Goal: Task Accomplishment & Management: Manage account settings

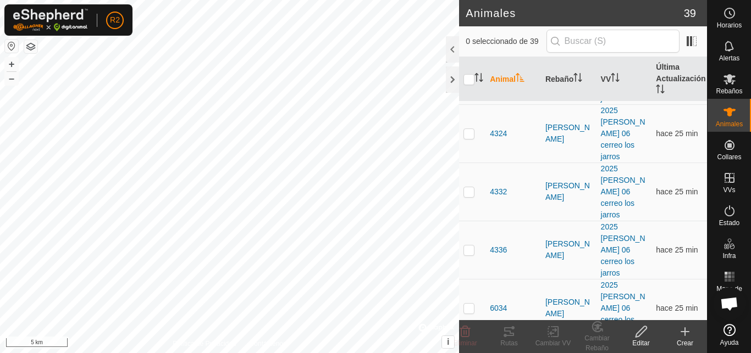
scroll to position [1603, 0]
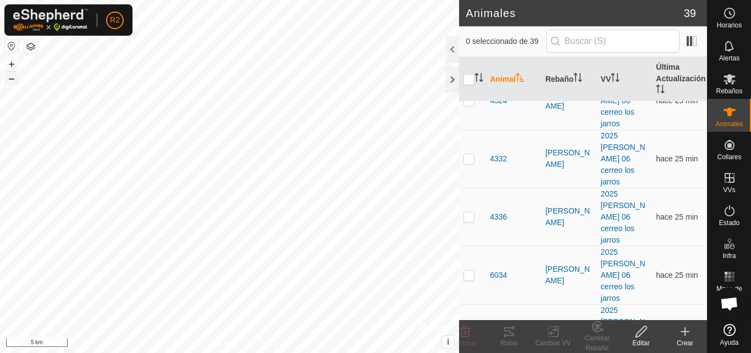
click at [12, 81] on button "–" at bounding box center [11, 78] width 13 height 13
click at [9, 79] on button "–" at bounding box center [11, 78] width 13 height 13
click at [10, 64] on button "+" at bounding box center [11, 64] width 13 height 13
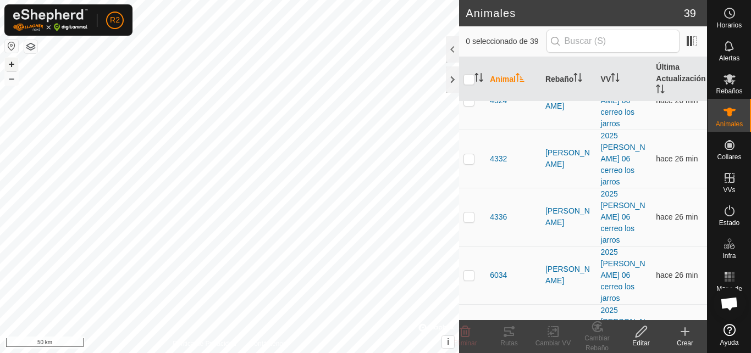
click at [10, 64] on button "+" at bounding box center [11, 64] width 13 height 13
click at [10, 81] on button "–" at bounding box center [11, 78] width 13 height 13
click at [9, 81] on button "–" at bounding box center [11, 78] width 13 height 13
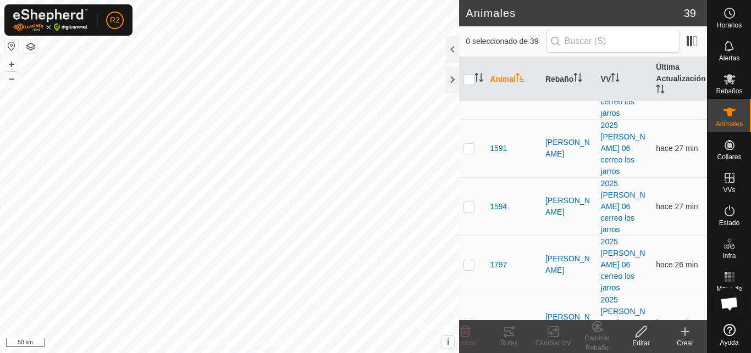
scroll to position [902, 0]
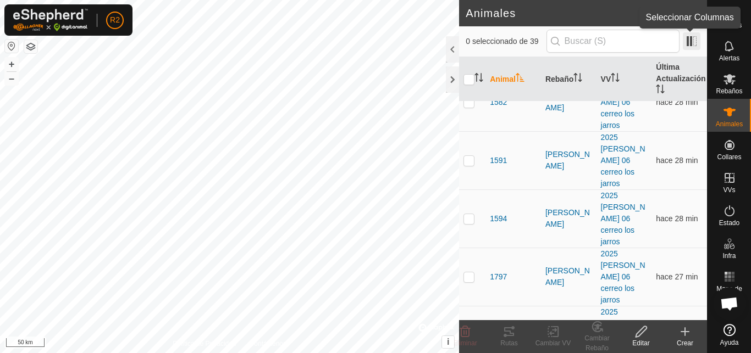
click at [695, 44] on span at bounding box center [692, 41] width 18 height 18
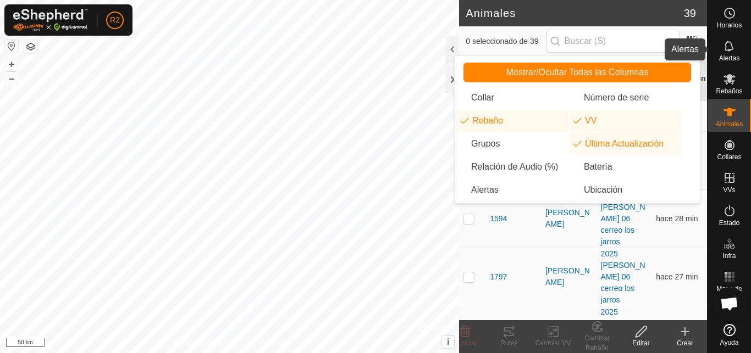
click at [729, 46] on icon at bounding box center [729, 46] width 13 height 13
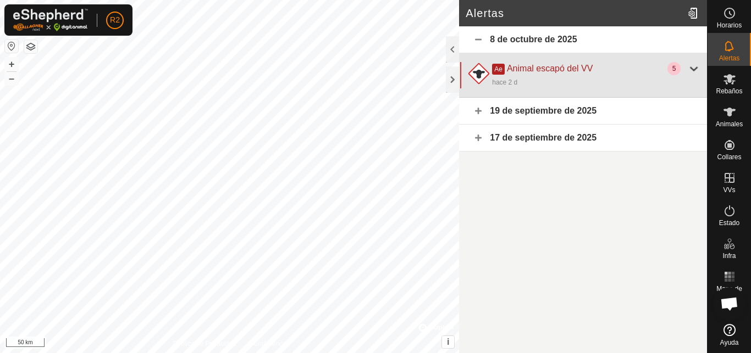
click at [695, 67] on div at bounding box center [693, 68] width 13 height 13
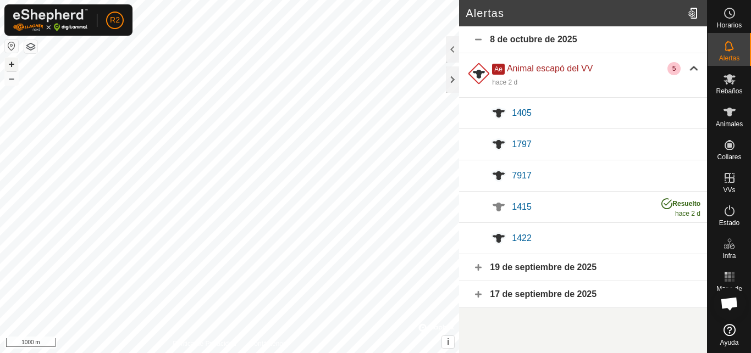
click at [12, 64] on button "+" at bounding box center [11, 64] width 13 height 13
click at [9, 62] on button "+" at bounding box center [11, 64] width 13 height 13
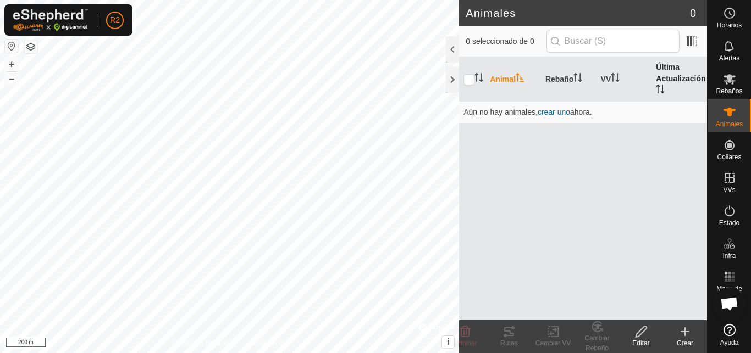
click at [694, 67] on th "Última Actualización" at bounding box center [679, 79] width 56 height 45
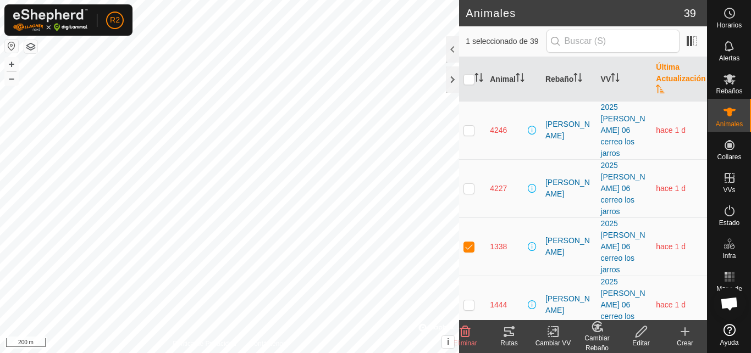
click at [472, 242] on p-checkbox at bounding box center [468, 246] width 11 height 9
checkbox input "false"
click at [502, 241] on span "1338" at bounding box center [498, 247] width 17 height 12
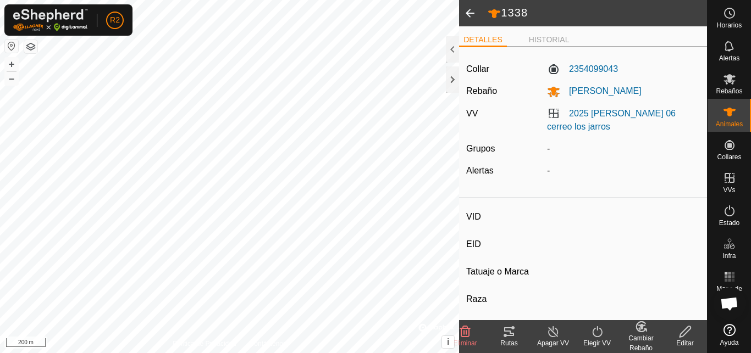
type input "1338"
type input "-"
type input "1338"
type input "-"
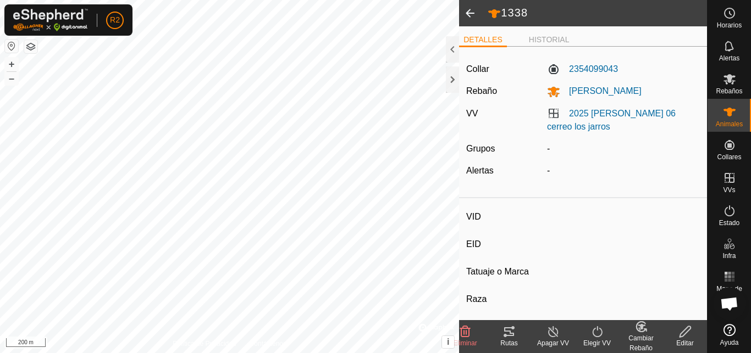
type input "0 kg"
type input "-"
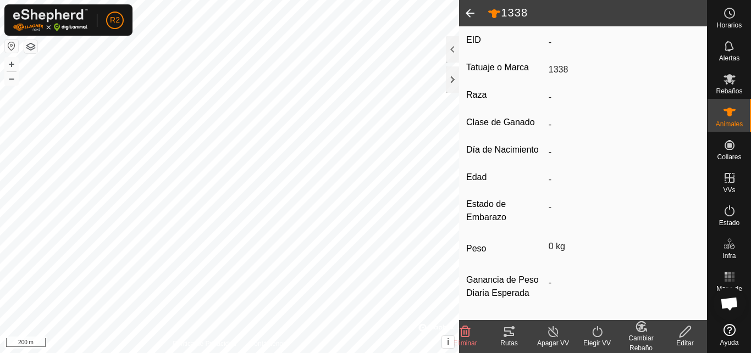
scroll to position [181, 0]
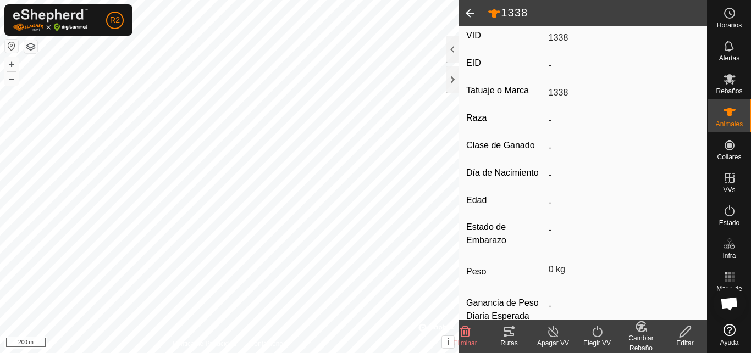
click at [468, 10] on span at bounding box center [470, 13] width 22 height 26
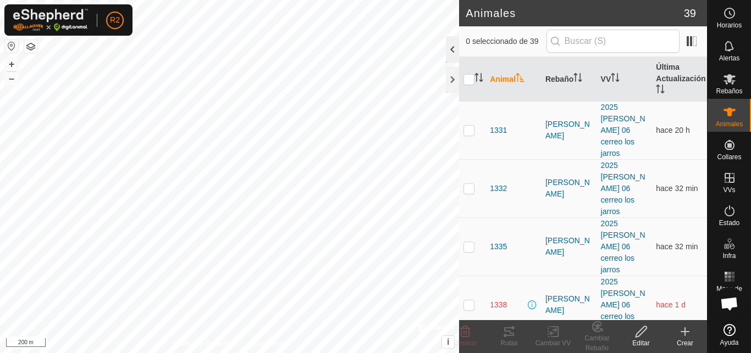
click at [450, 48] on div at bounding box center [452, 49] width 13 height 26
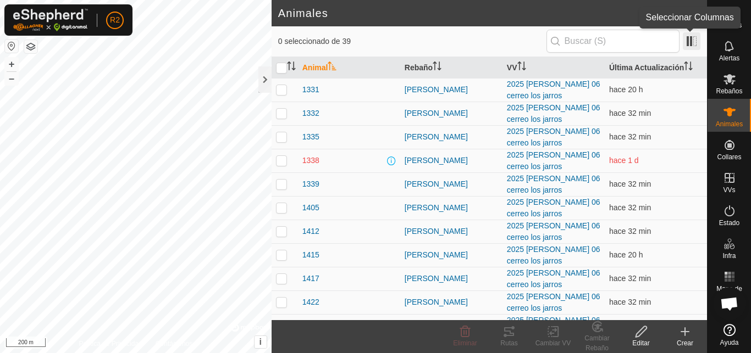
click at [692, 42] on span at bounding box center [692, 41] width 18 height 18
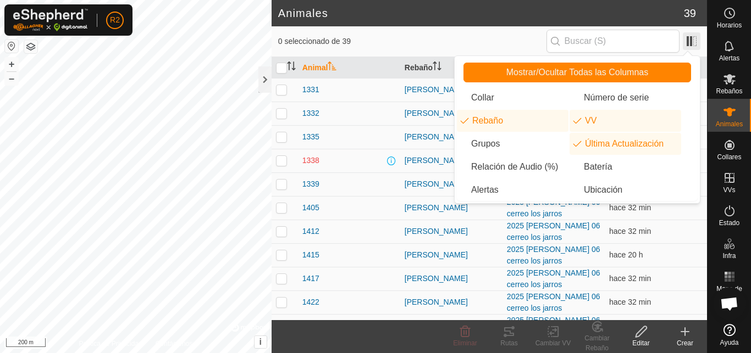
click at [692, 42] on span at bounding box center [692, 41] width 18 height 18
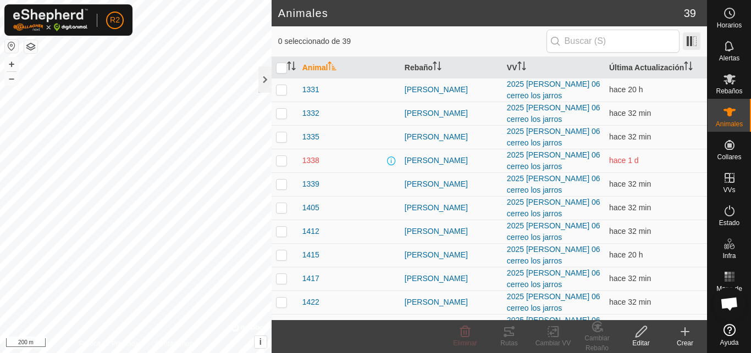
click at [688, 43] on span at bounding box center [692, 41] width 18 height 18
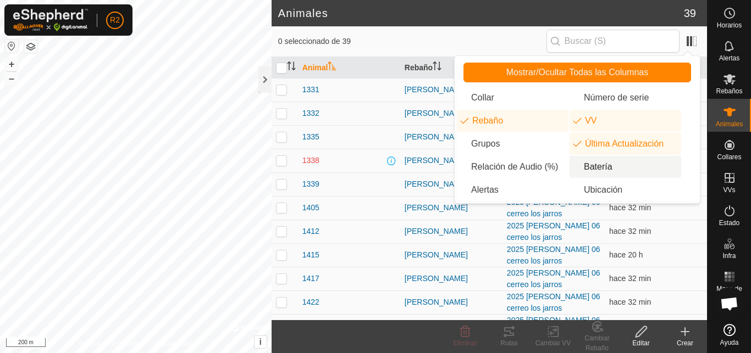
click at [595, 166] on li "Batería" at bounding box center [625, 167] width 112 height 22
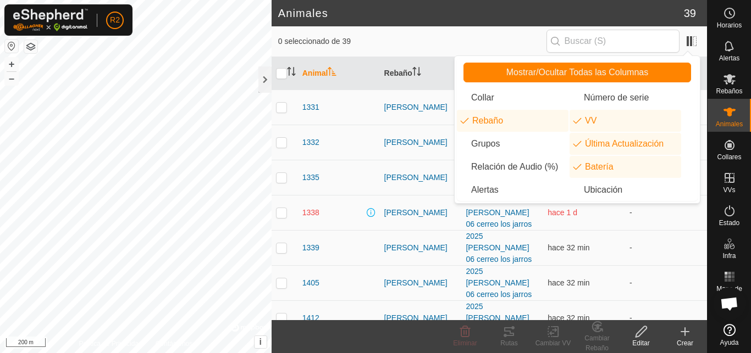
click at [651, 336] on td "-" at bounding box center [666, 353] width 82 height 35
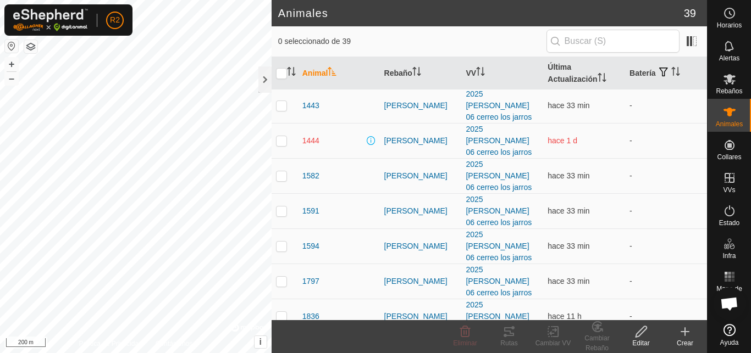
scroll to position [411, 0]
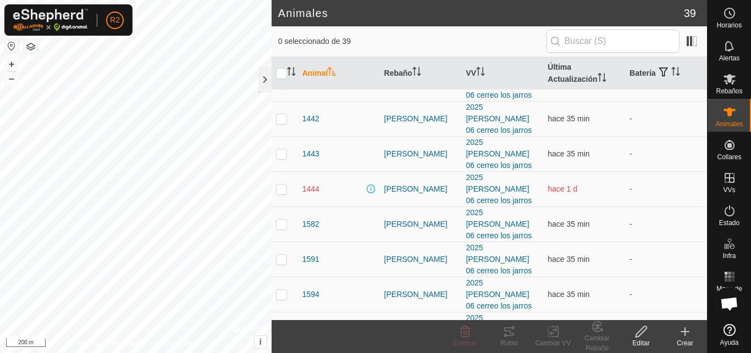
checkbox input "false"
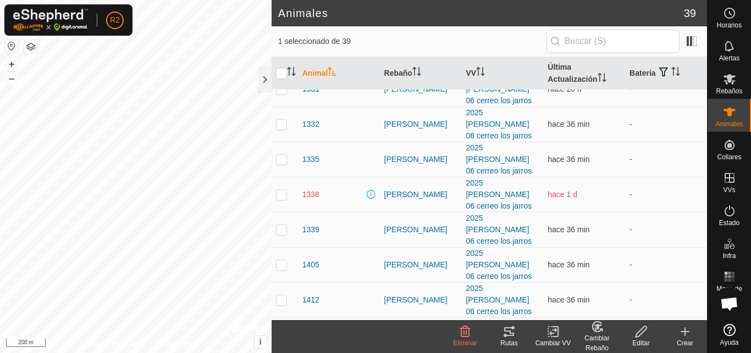
scroll to position [0, 0]
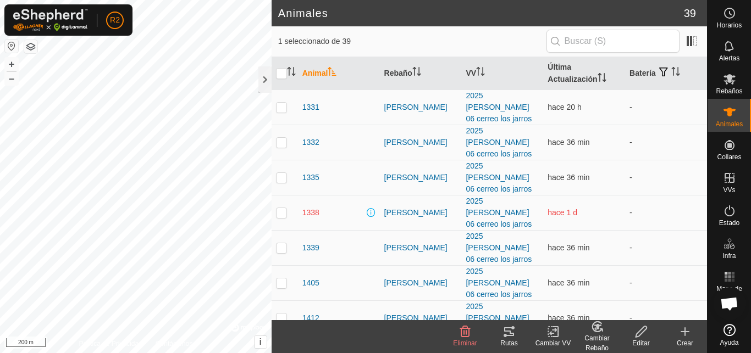
drag, startPoint x: 702, startPoint y: 58, endPoint x: 702, endPoint y: 115, distance: 57.2
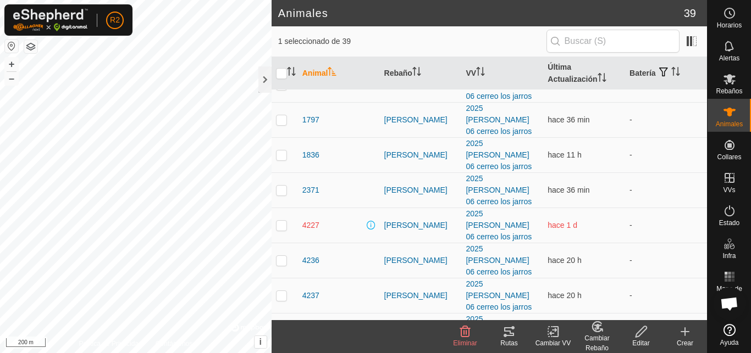
scroll to position [645, 0]
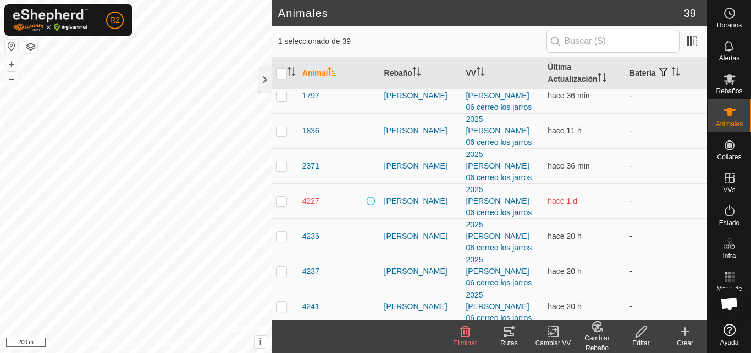
checkbox input "false"
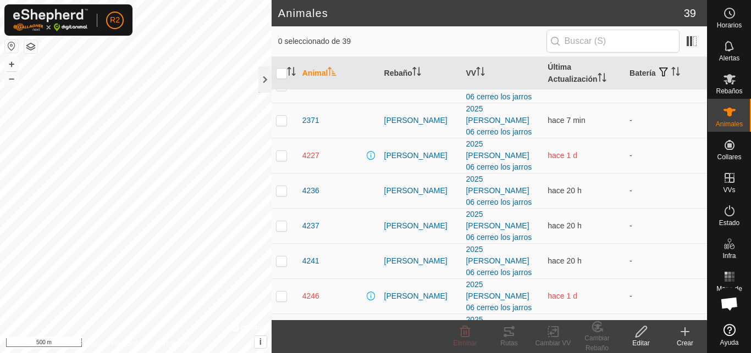
scroll to position [691, 0]
checkbox input "true"
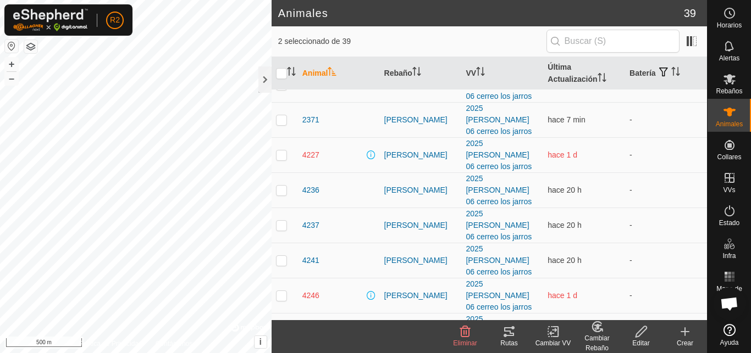
checkbox input "false"
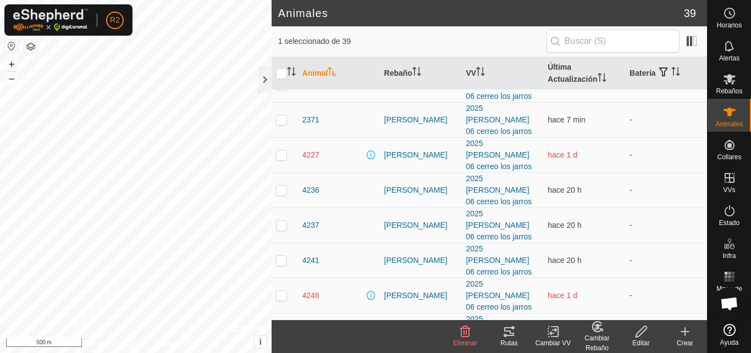
checkbox input "false"
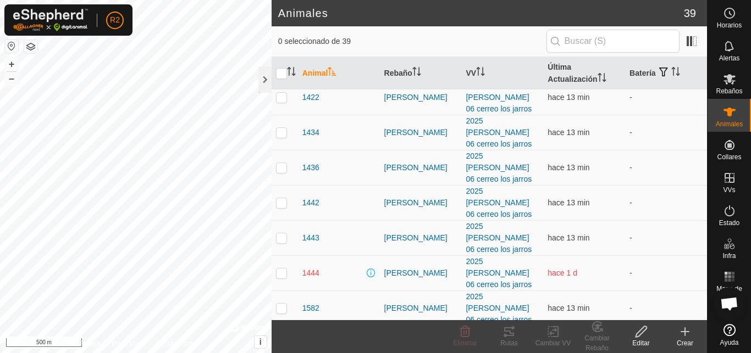
scroll to position [298, 0]
